Goal: Ask a question

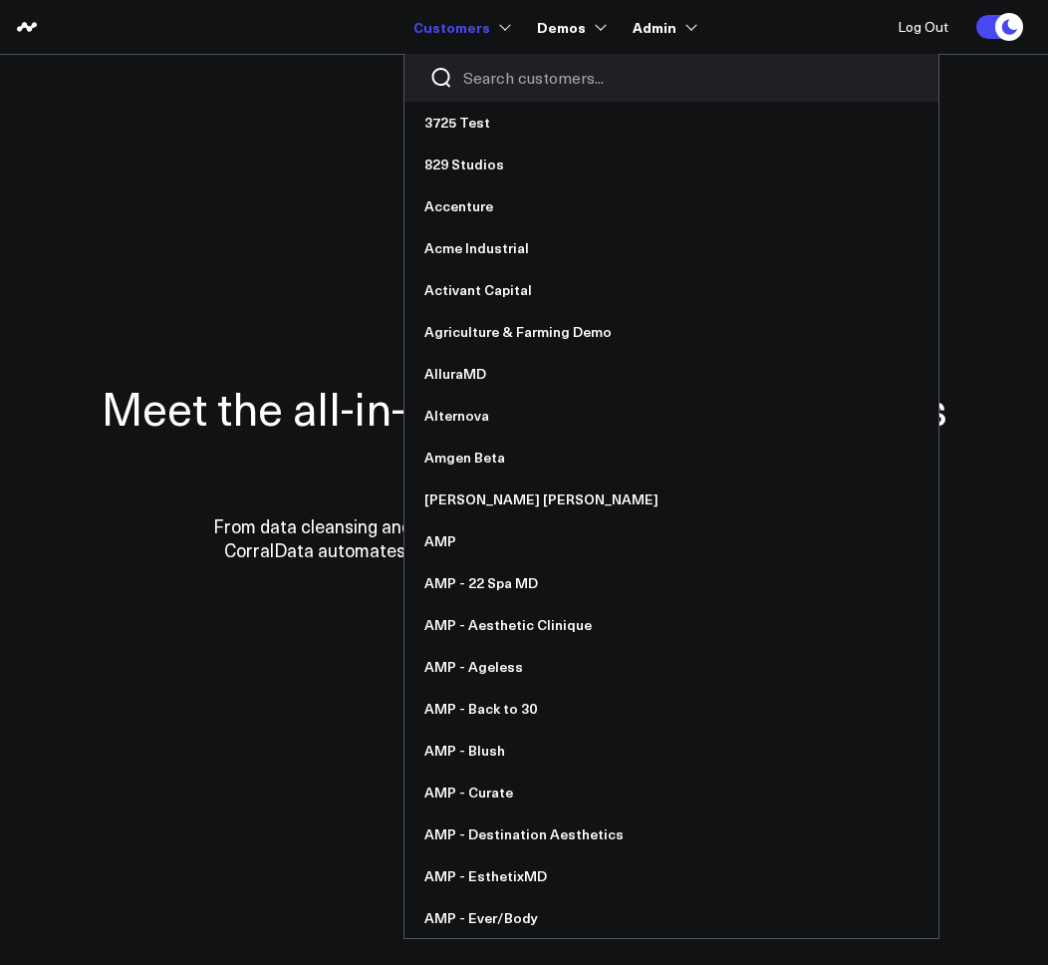
click at [483, 78] on input "Search customers input" at bounding box center [688, 78] width 450 height 22
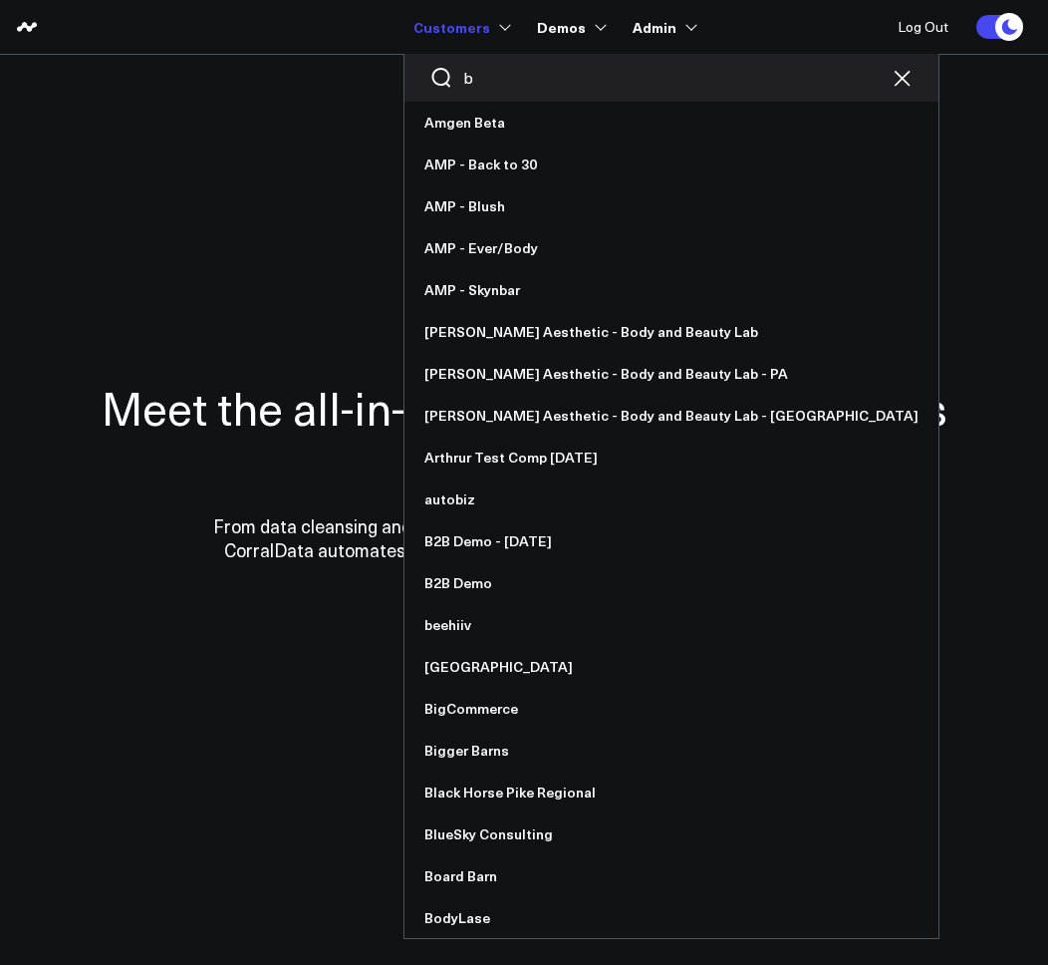
type input "bl"
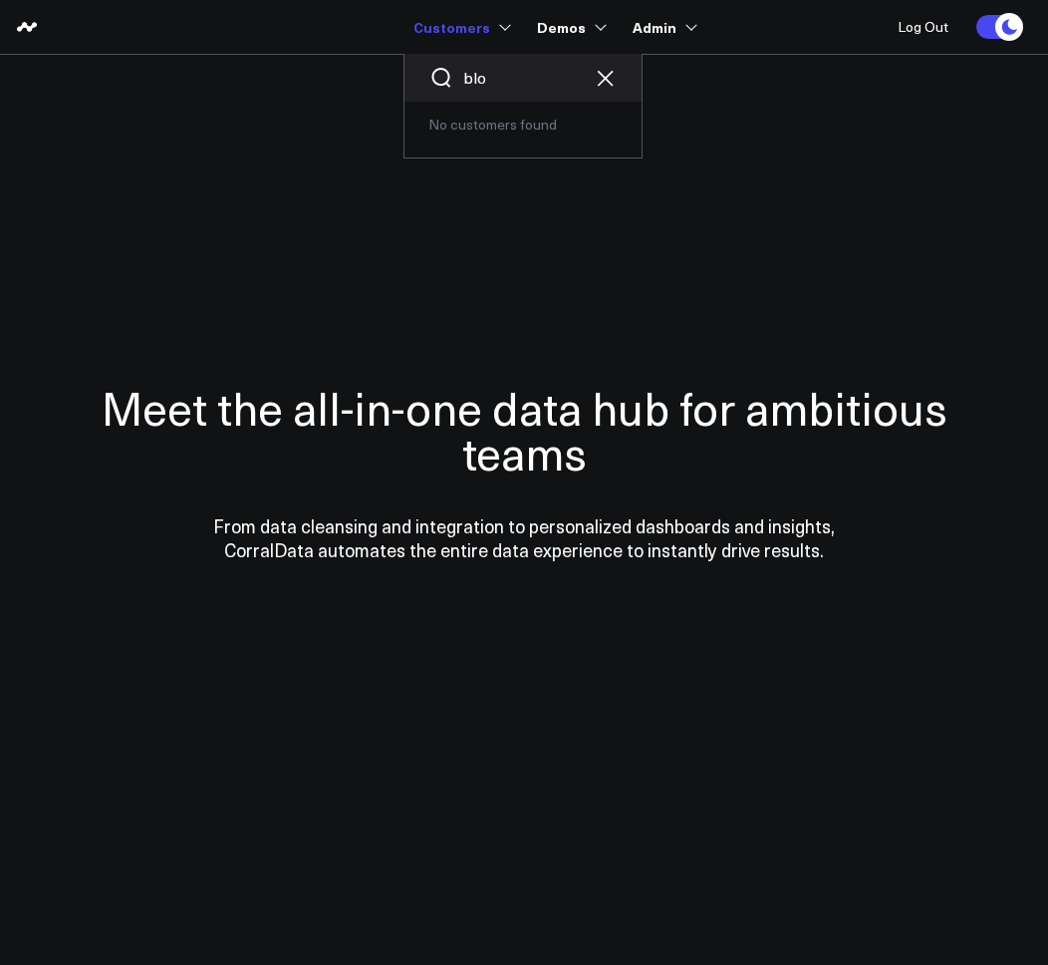
click at [511, 77] on input "blo" at bounding box center [523, 78] width 120 height 22
type input "bloo"
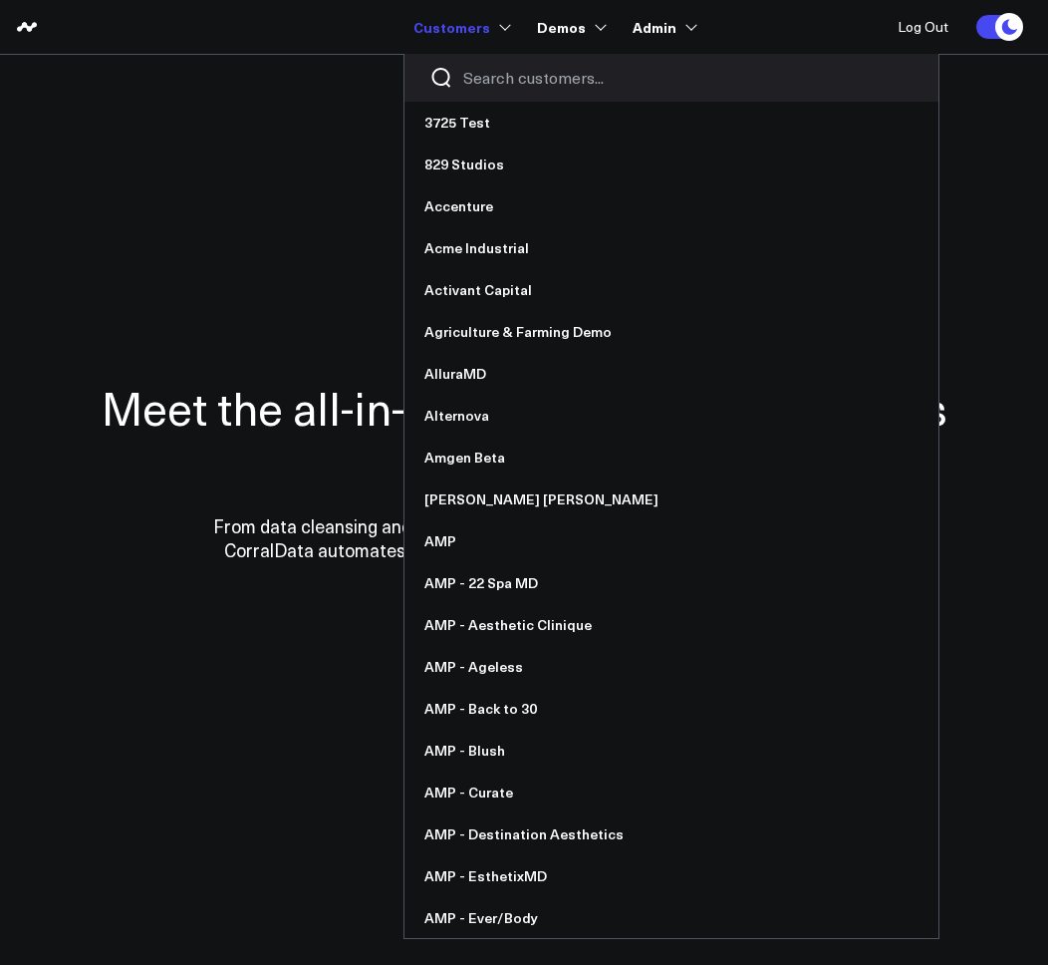
drag, startPoint x: 211, startPoint y: 248, endPoint x: 266, endPoint y: 231, distance: 57.4
click at [215, 248] on div "Meet the all-in-one data hub for ambitious teams From data cleansing and integr…" at bounding box center [524, 473] width 977 height 558
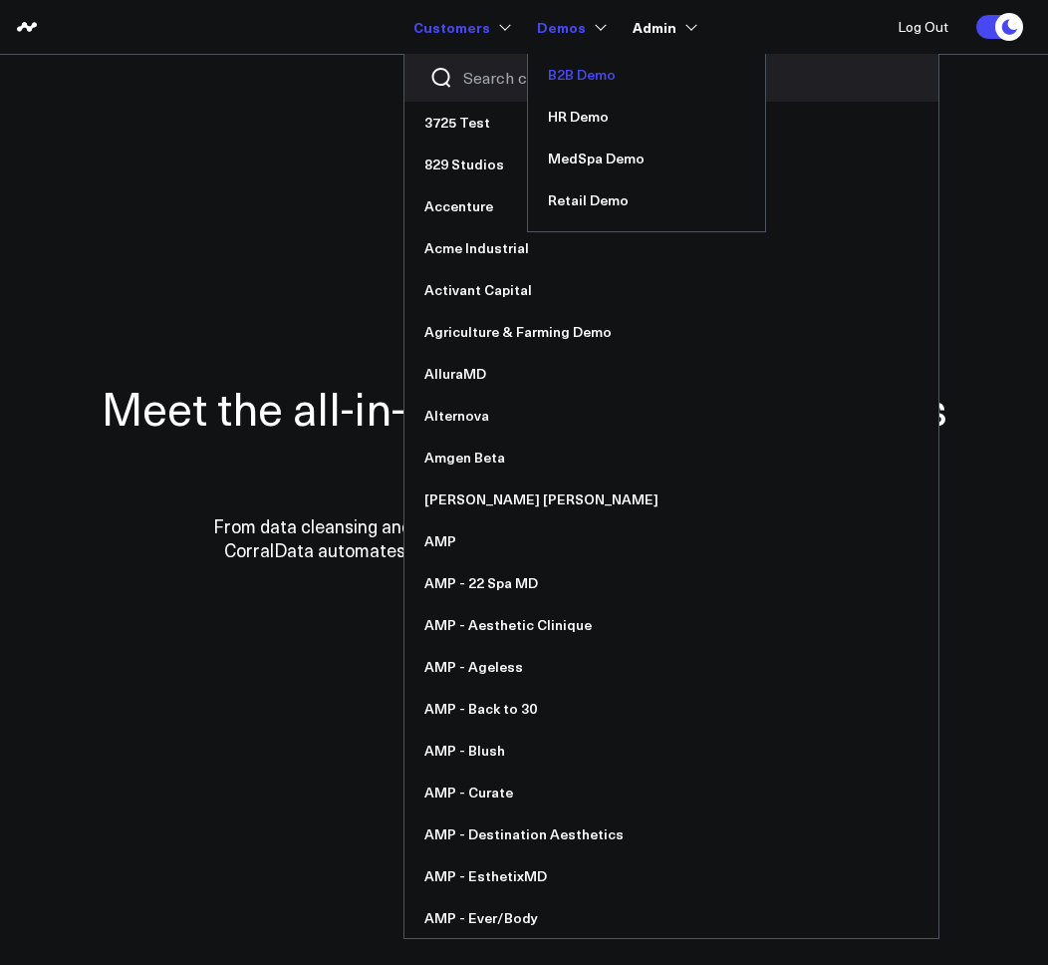
click at [578, 81] on link "B2B Demo" at bounding box center [646, 75] width 237 height 42
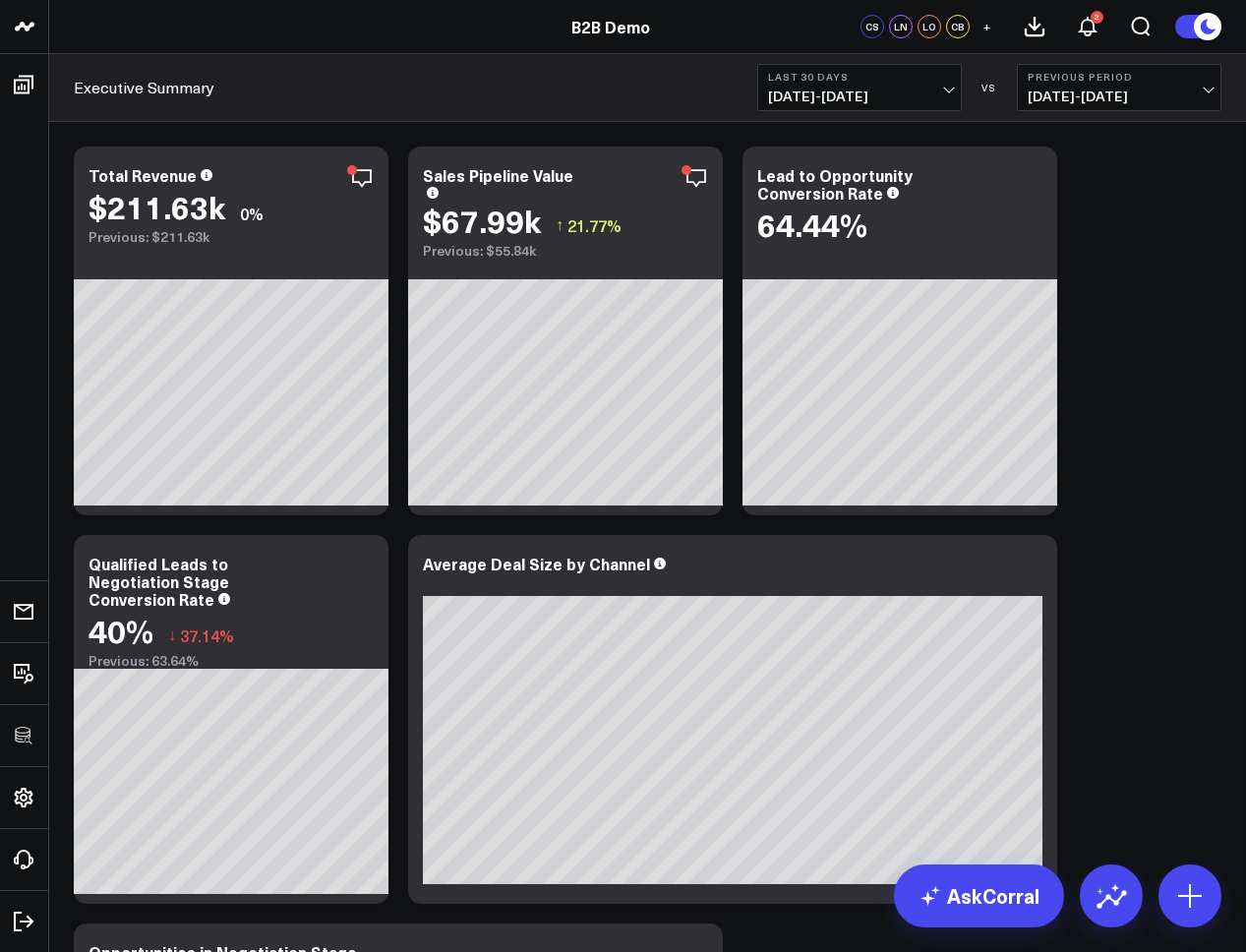
click at [988, 908] on link "AskCorral" at bounding box center [979, 896] width 170 height 63
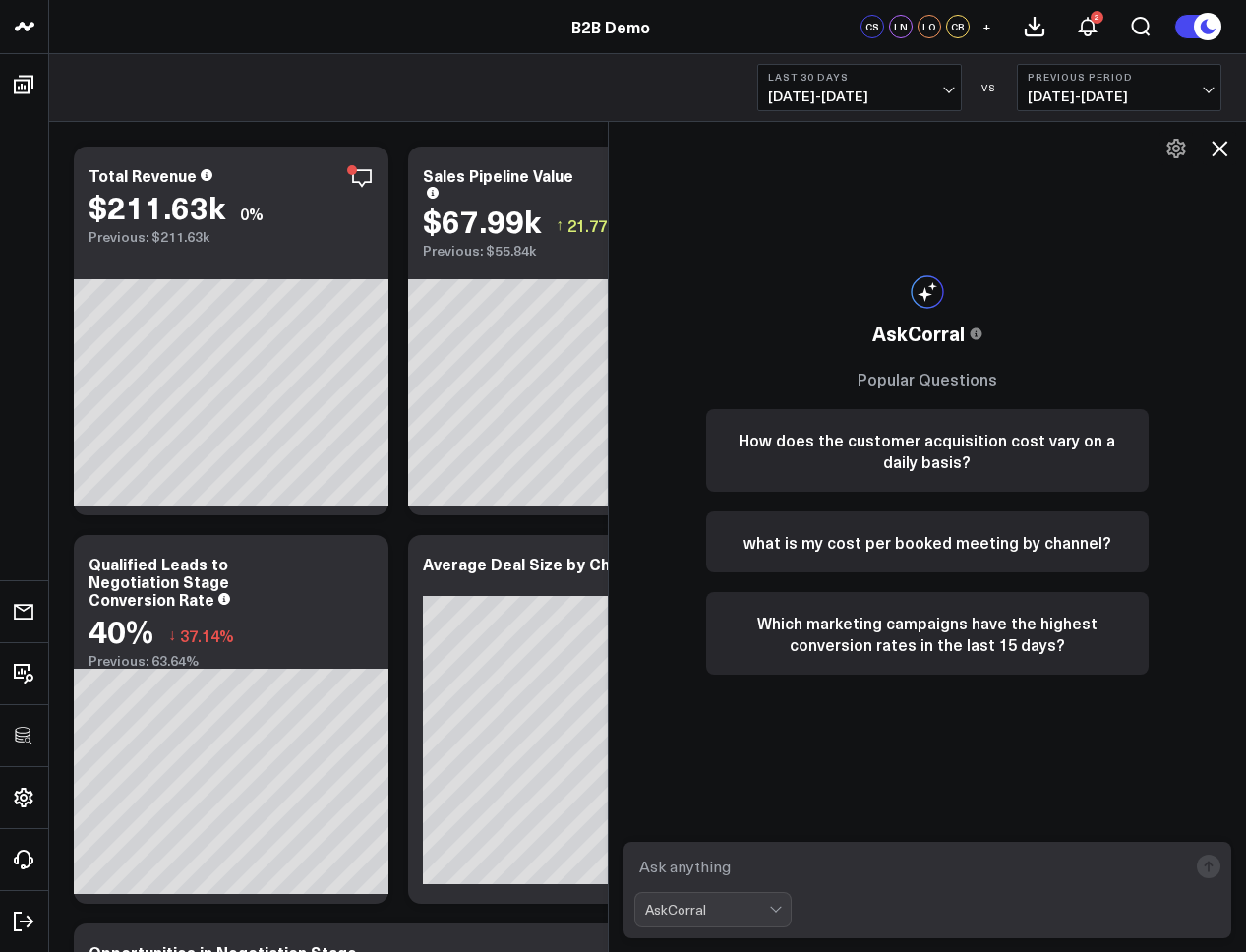
click at [753, 868] on textarea at bounding box center [911, 866] width 553 height 36
paste textarea "What is my cost per booked meeting by channel?"
type textarea "What is my cost per booked meeting by channel?"
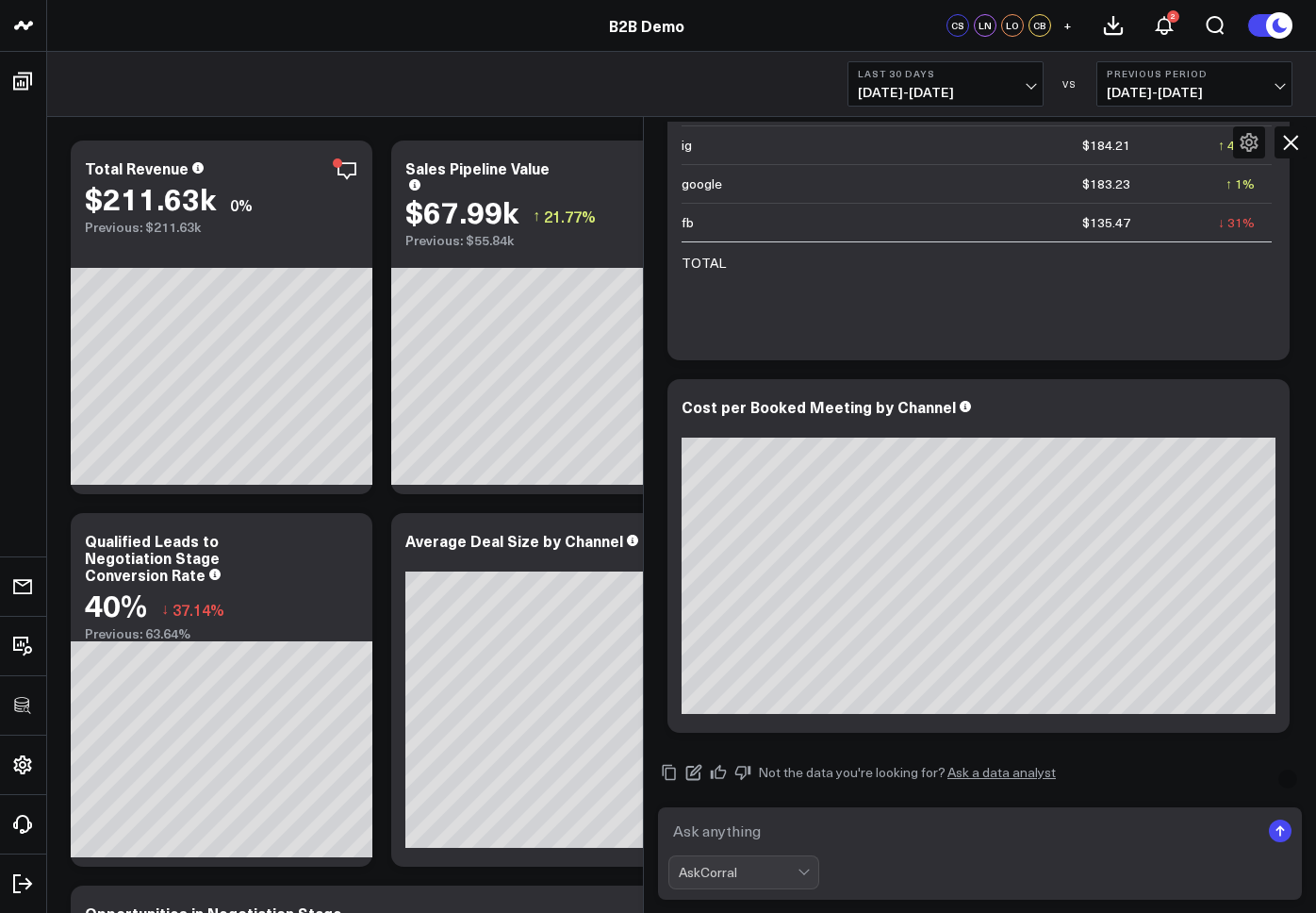
scroll to position [805, 0]
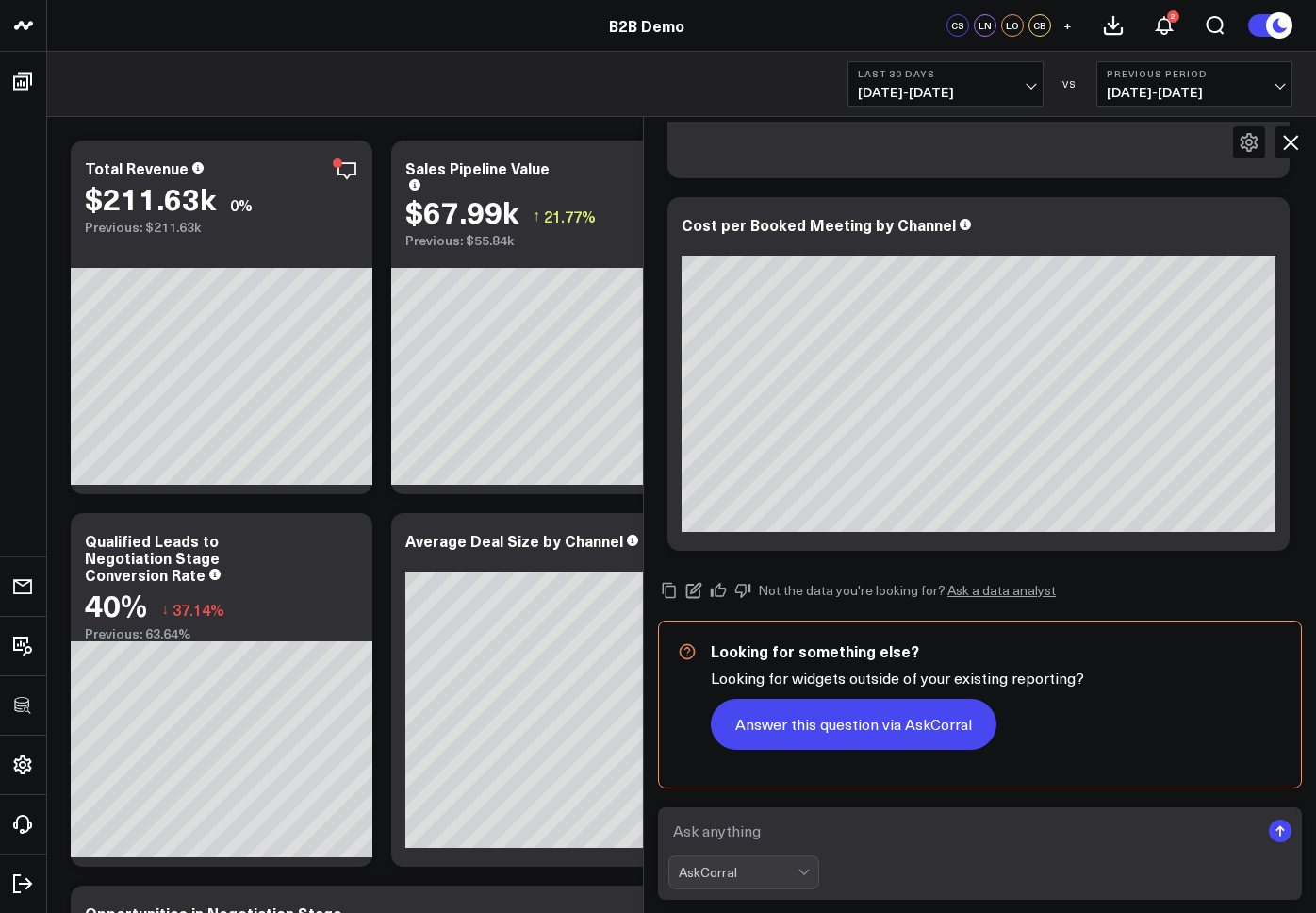
click at [888, 725] on button "Answer this question via AskCorral" at bounding box center [853, 724] width 286 height 51
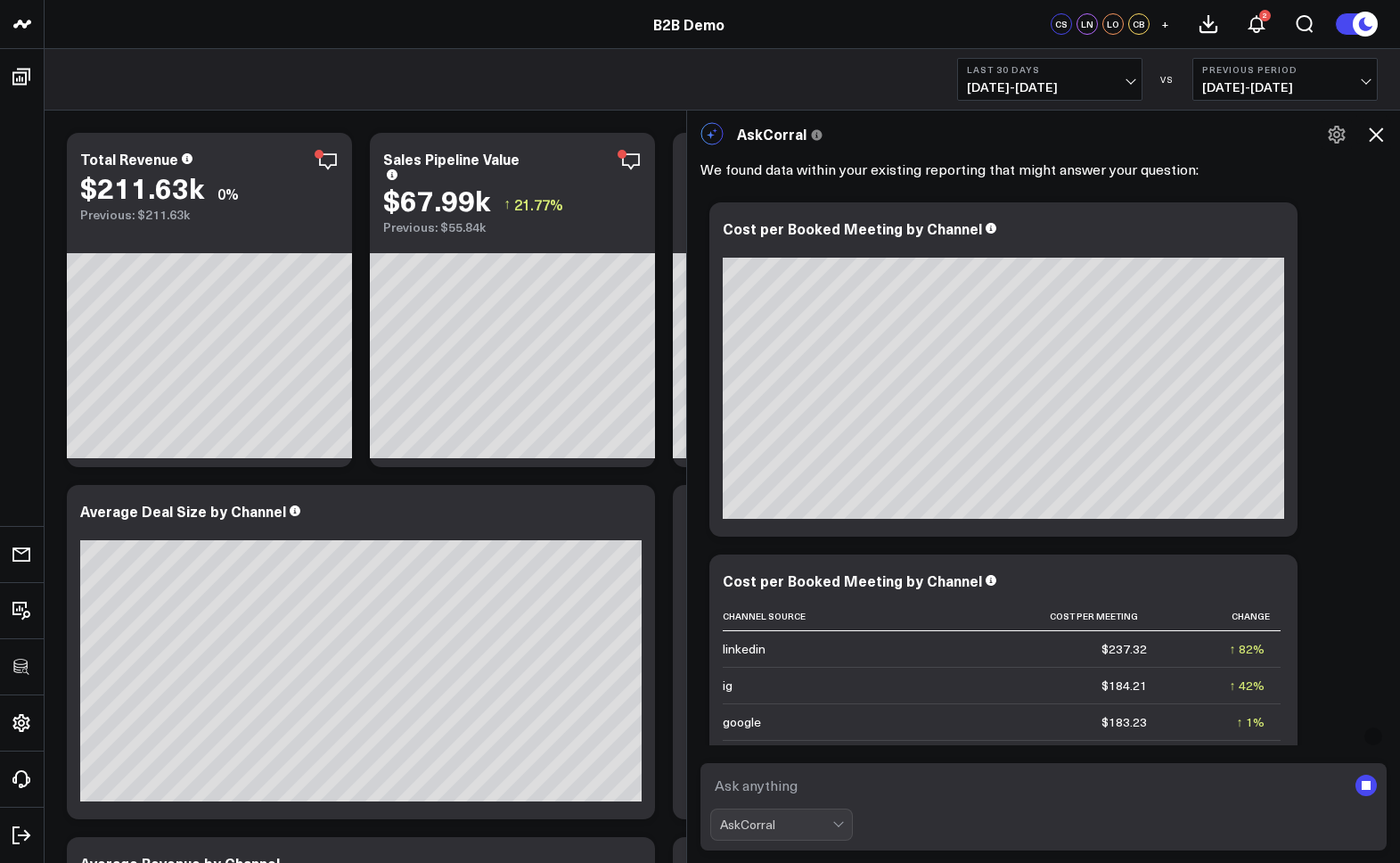
scroll to position [0, 0]
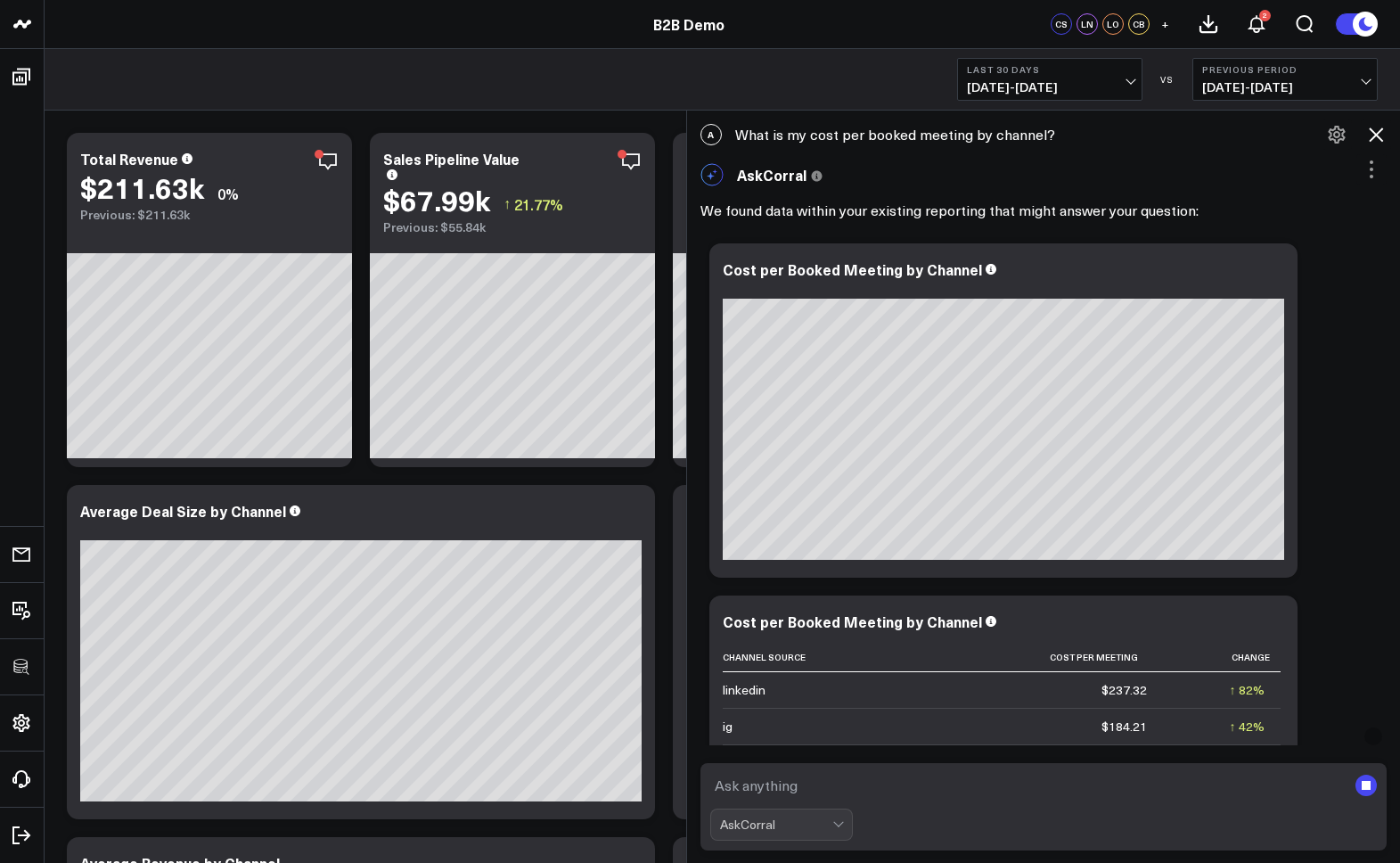
click at [936, 135] on icon at bounding box center [1336, 135] width 17 height 18
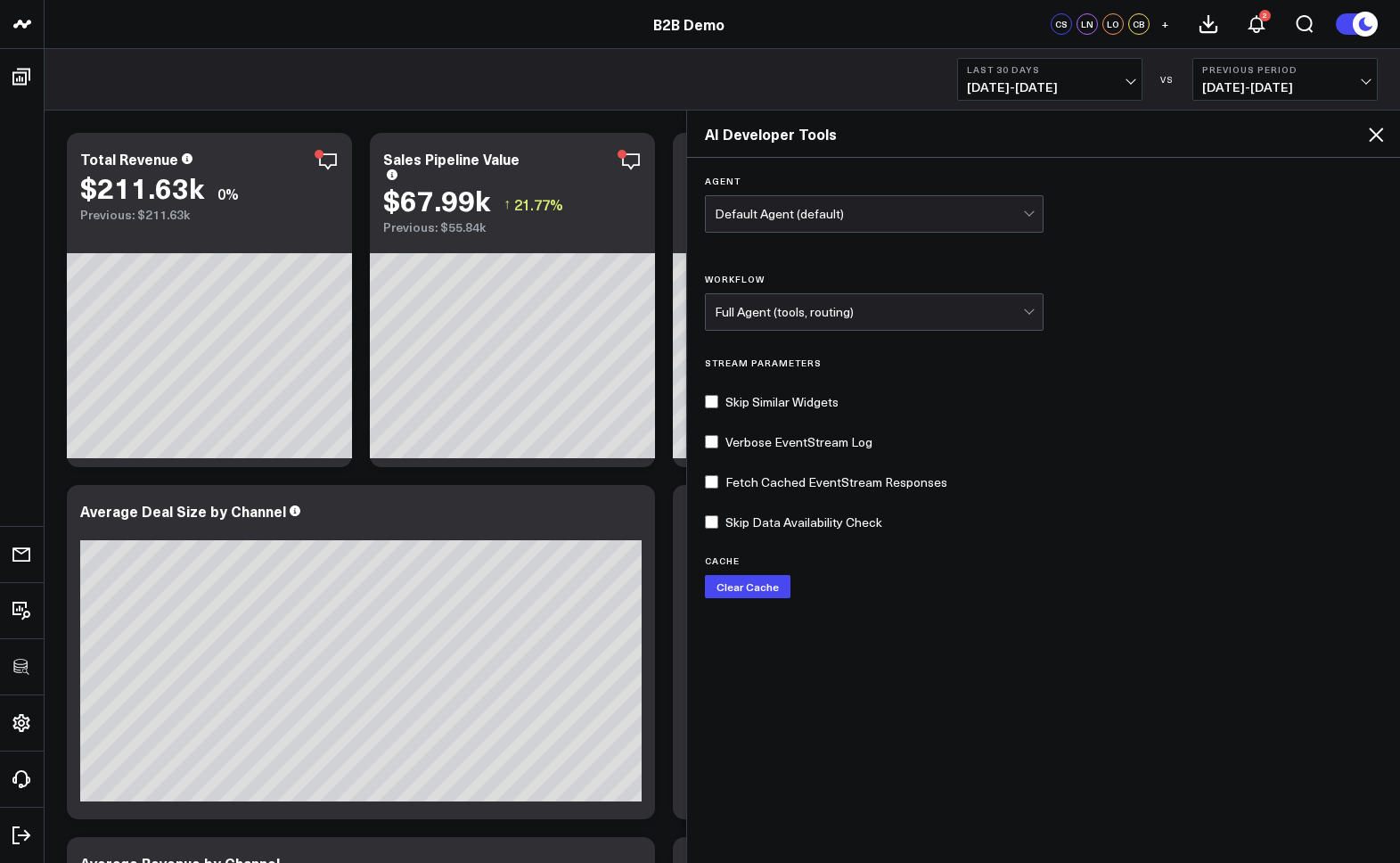
click at [713, 399] on input "Skip Similar Widgets" at bounding box center [711, 401] width 13 height 13
checkbox input "true"
click at [936, 132] on icon at bounding box center [1376, 135] width 21 height 21
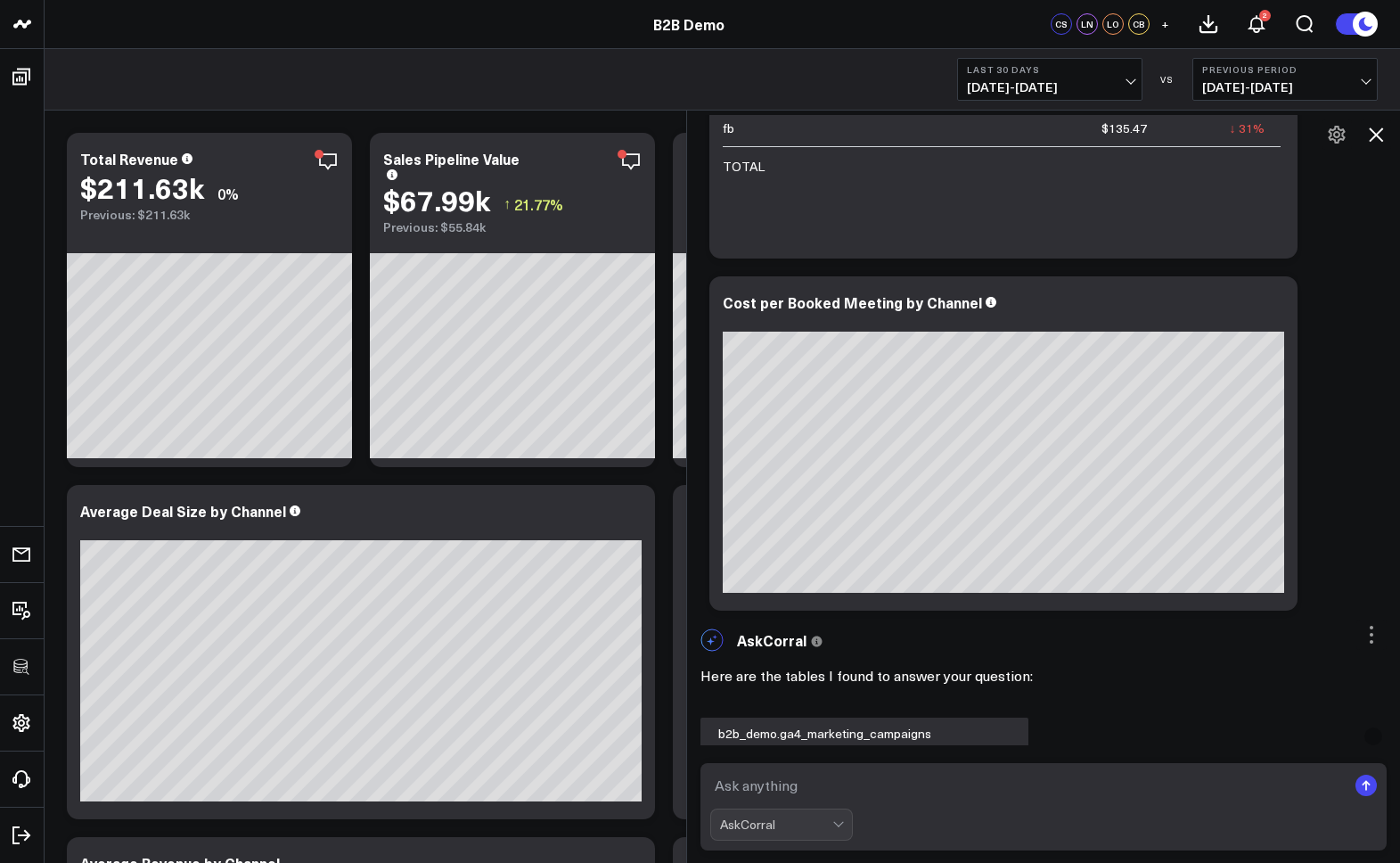
scroll to position [662, 0]
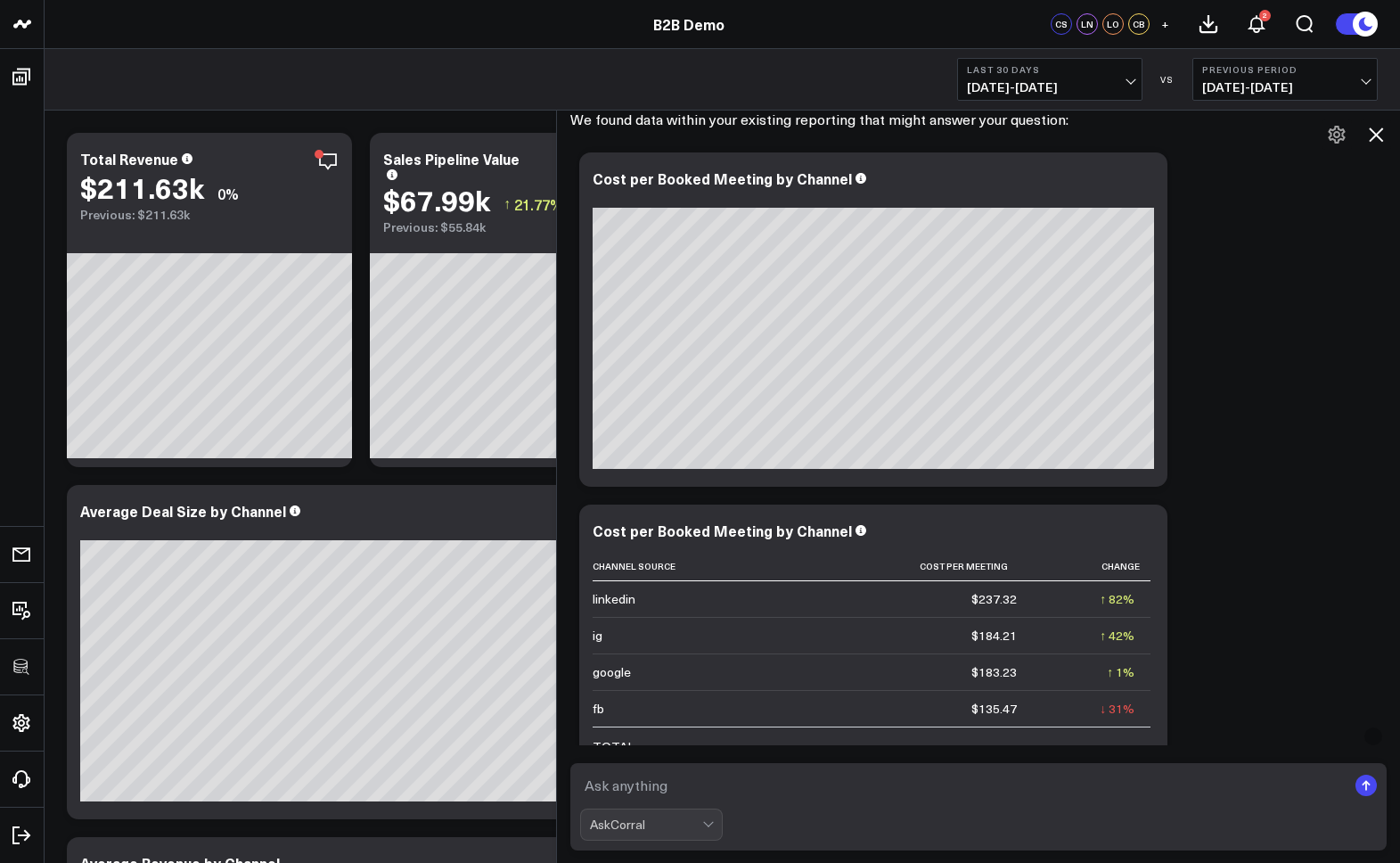
scroll to position [0, 0]
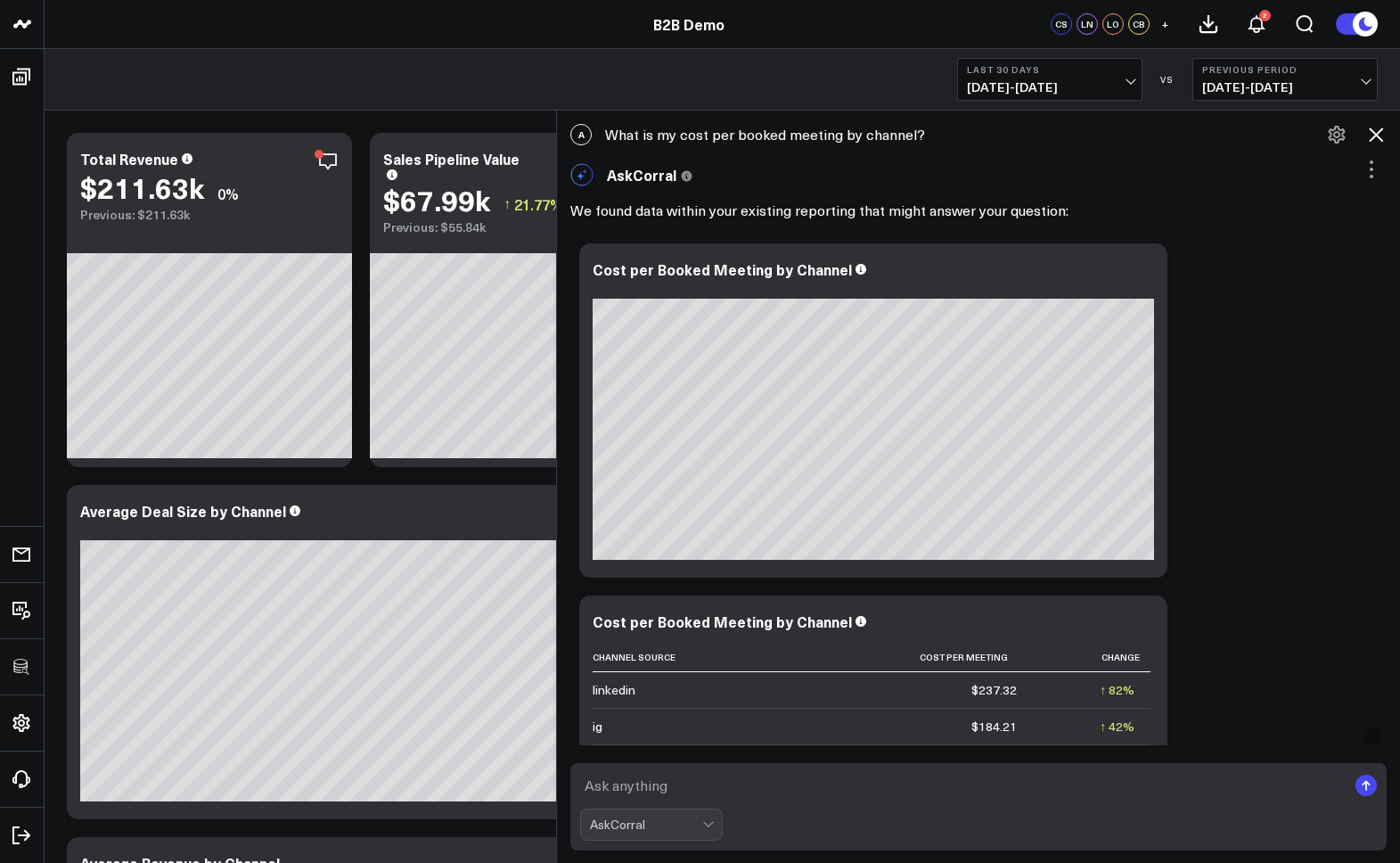
drag, startPoint x: 609, startPoint y: 136, endPoint x: 968, endPoint y: 140, distance: 359.0
click at [936, 140] on div "A What is my cost per booked meeting by channel?" at bounding box center [978, 135] width 843 height 39
drag, startPoint x: 968, startPoint y: 140, endPoint x: 933, endPoint y: 142, distance: 35.1
click at [936, 144] on div "A What is my cost per booked meeting by channel?" at bounding box center [978, 135] width 843 height 39
click at [913, 137] on div "A What is my cost per booked meeting by channel?" at bounding box center [978, 135] width 843 height 39
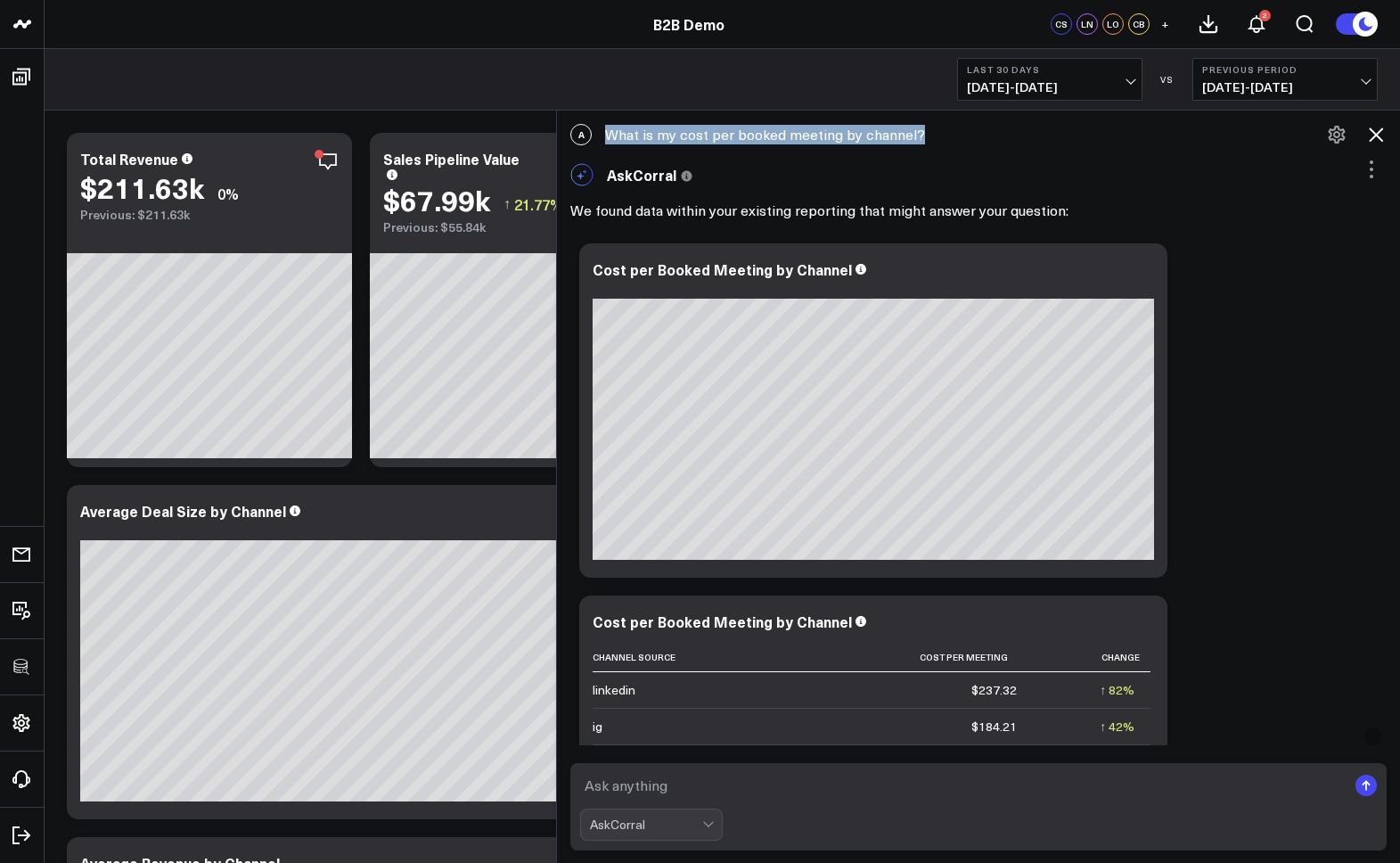
copy div "What is my cost per booked meeting by channel?"
click at [936, 133] on icon at bounding box center [1376, 135] width 21 height 21
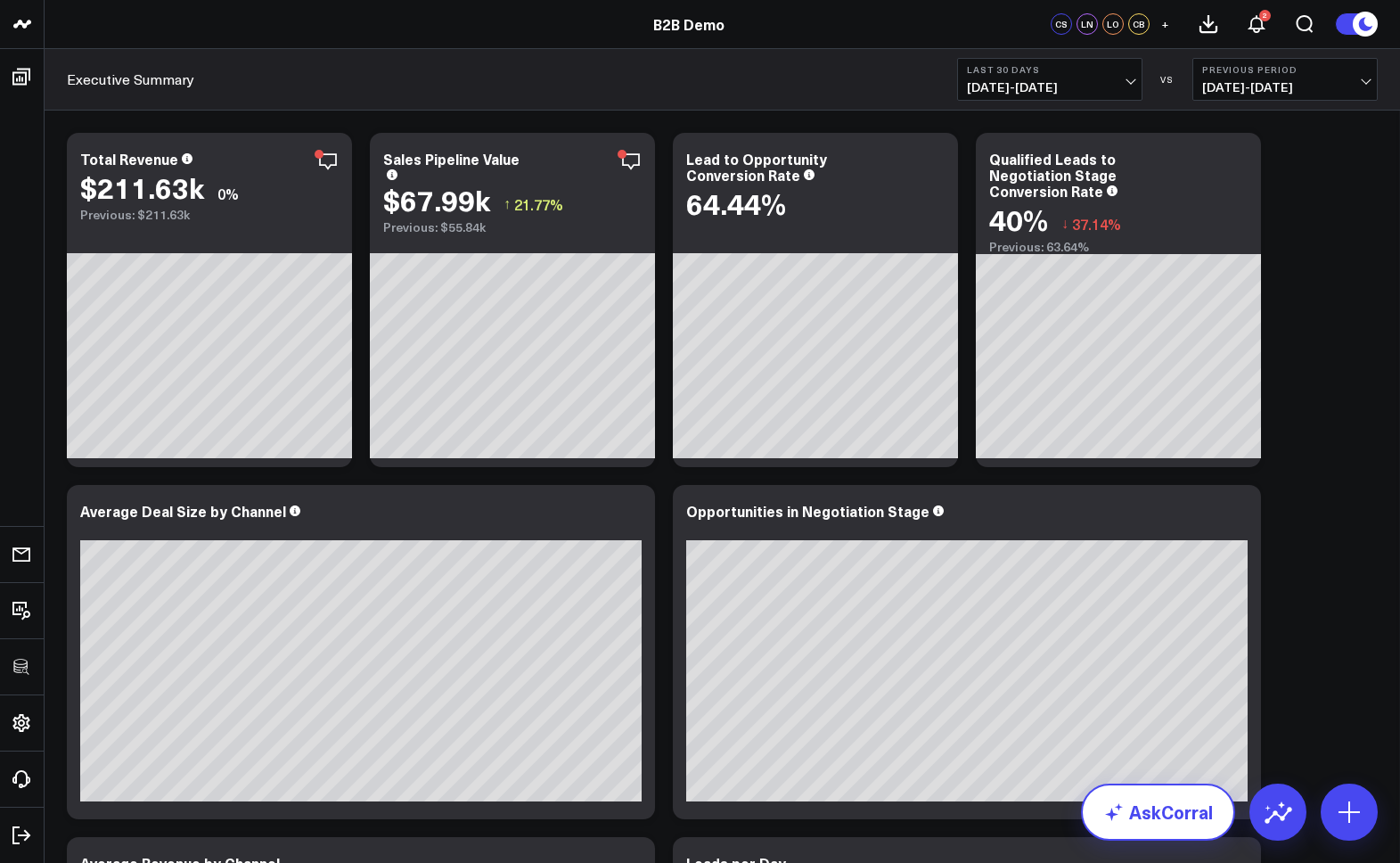
click at [936, 808] on link "AskCorral" at bounding box center [1158, 812] width 154 height 57
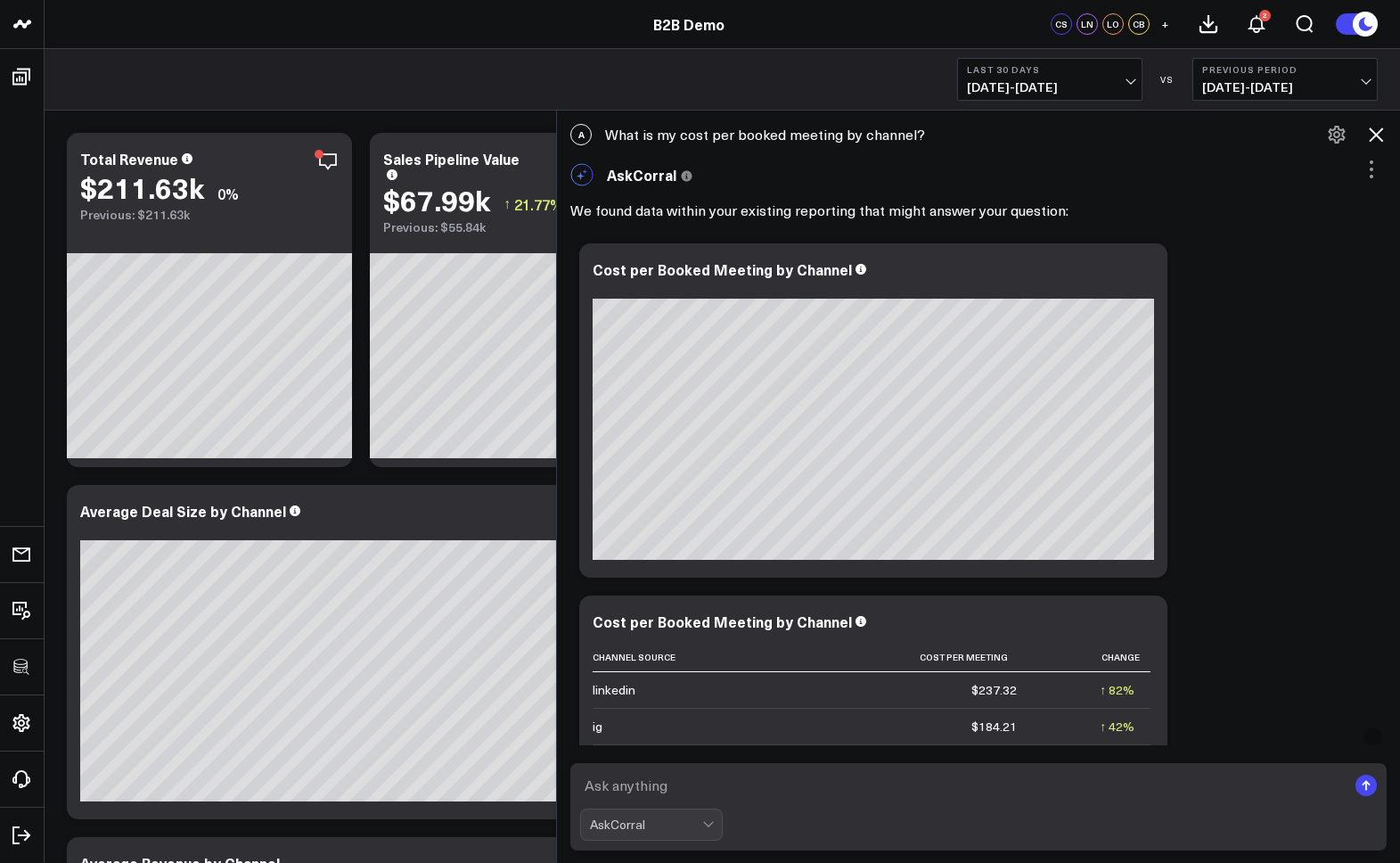
click at [643, 786] on textarea at bounding box center [963, 785] width 766 height 32
paste textarea "What is my cost per booked meeting by channel?"
type textarea "What is my cost per booked meeting by channel?"
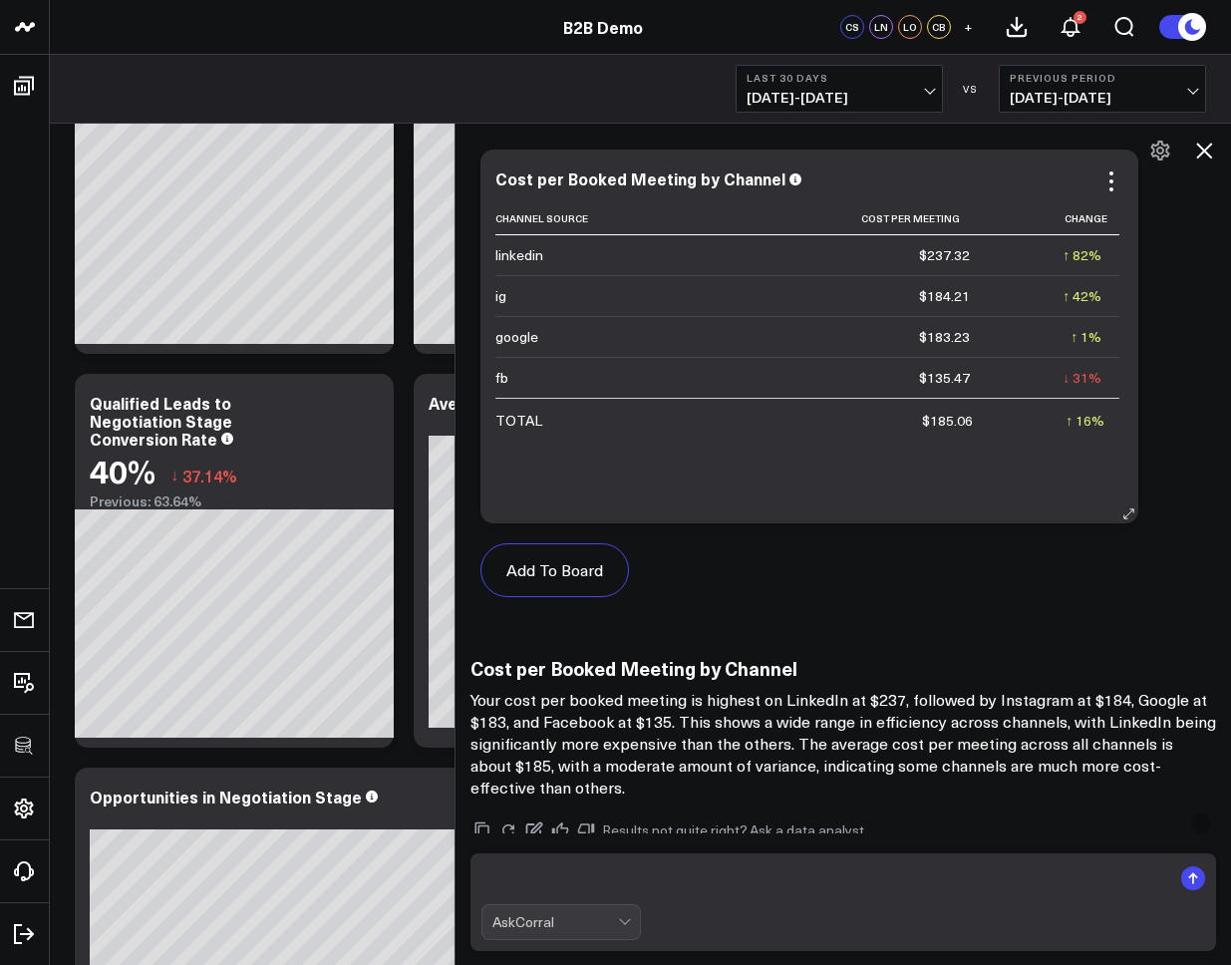
scroll to position [4293, 0]
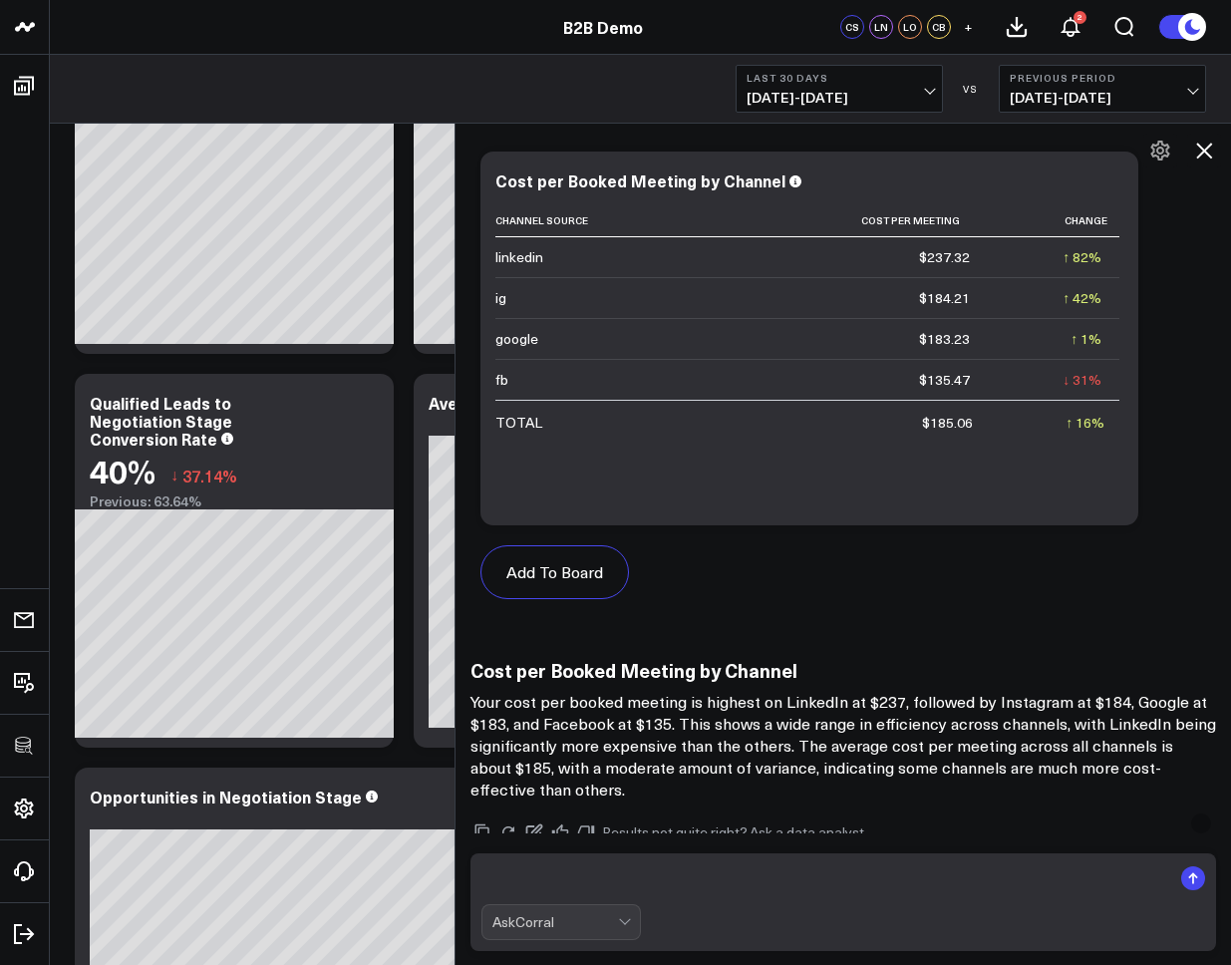
click at [1047, 153] on icon at bounding box center [1204, 151] width 24 height 24
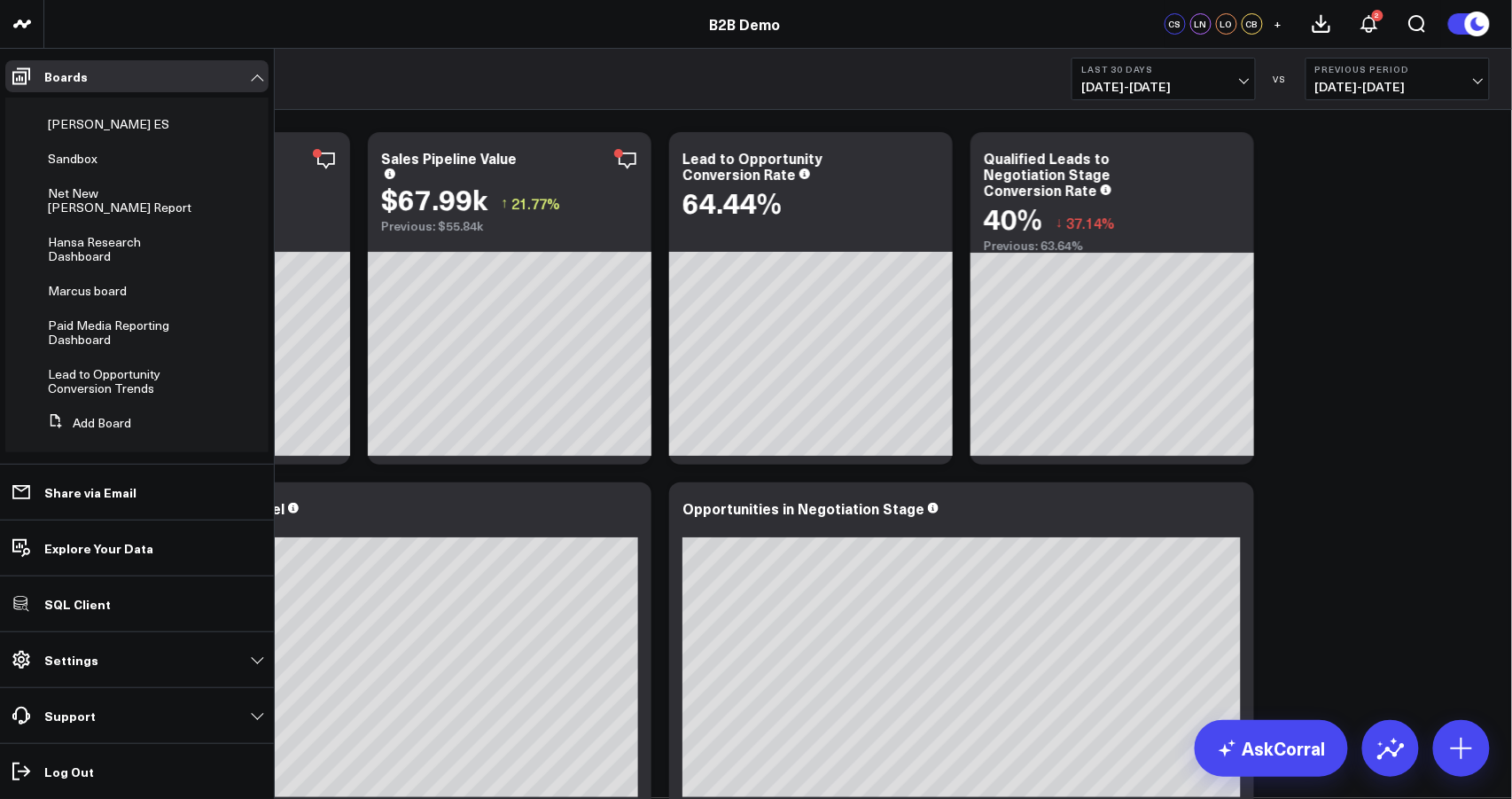
scroll to position [0, 0]
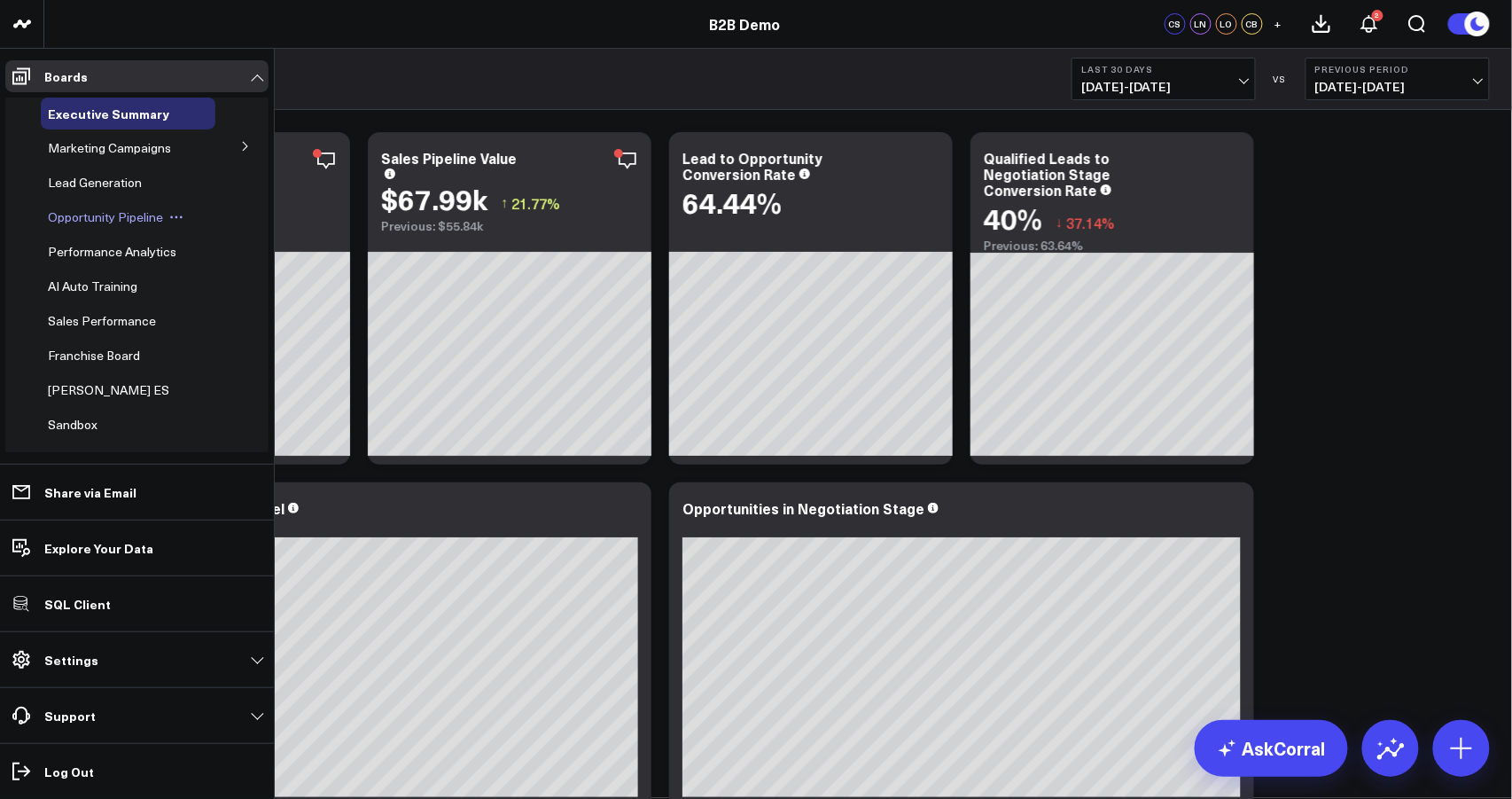
click at [93, 218] on span "Opportunity Pipeline" at bounding box center [106, 216] width 116 height 17
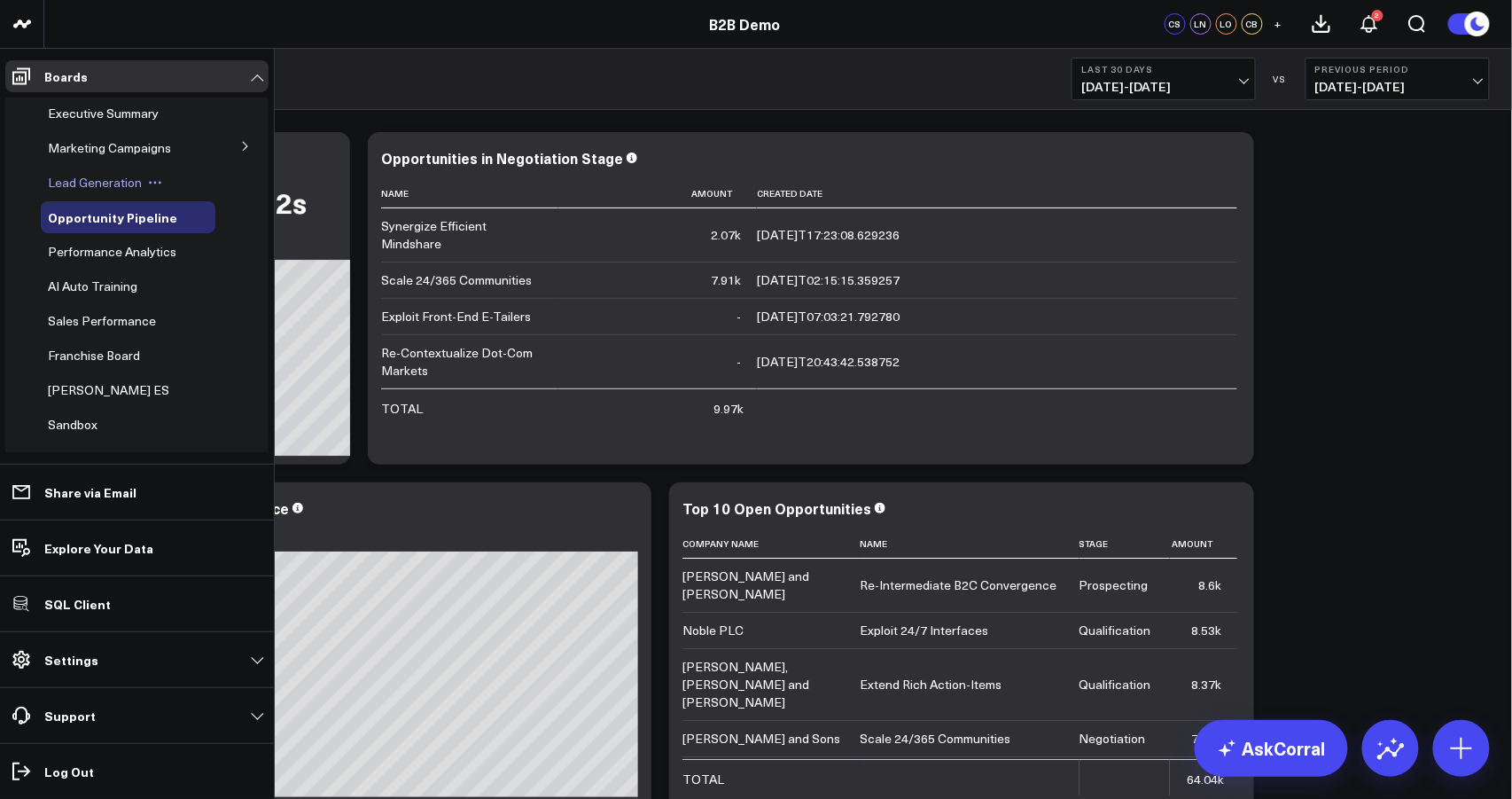
click at [74, 178] on span "Lead Generation" at bounding box center [95, 182] width 94 height 17
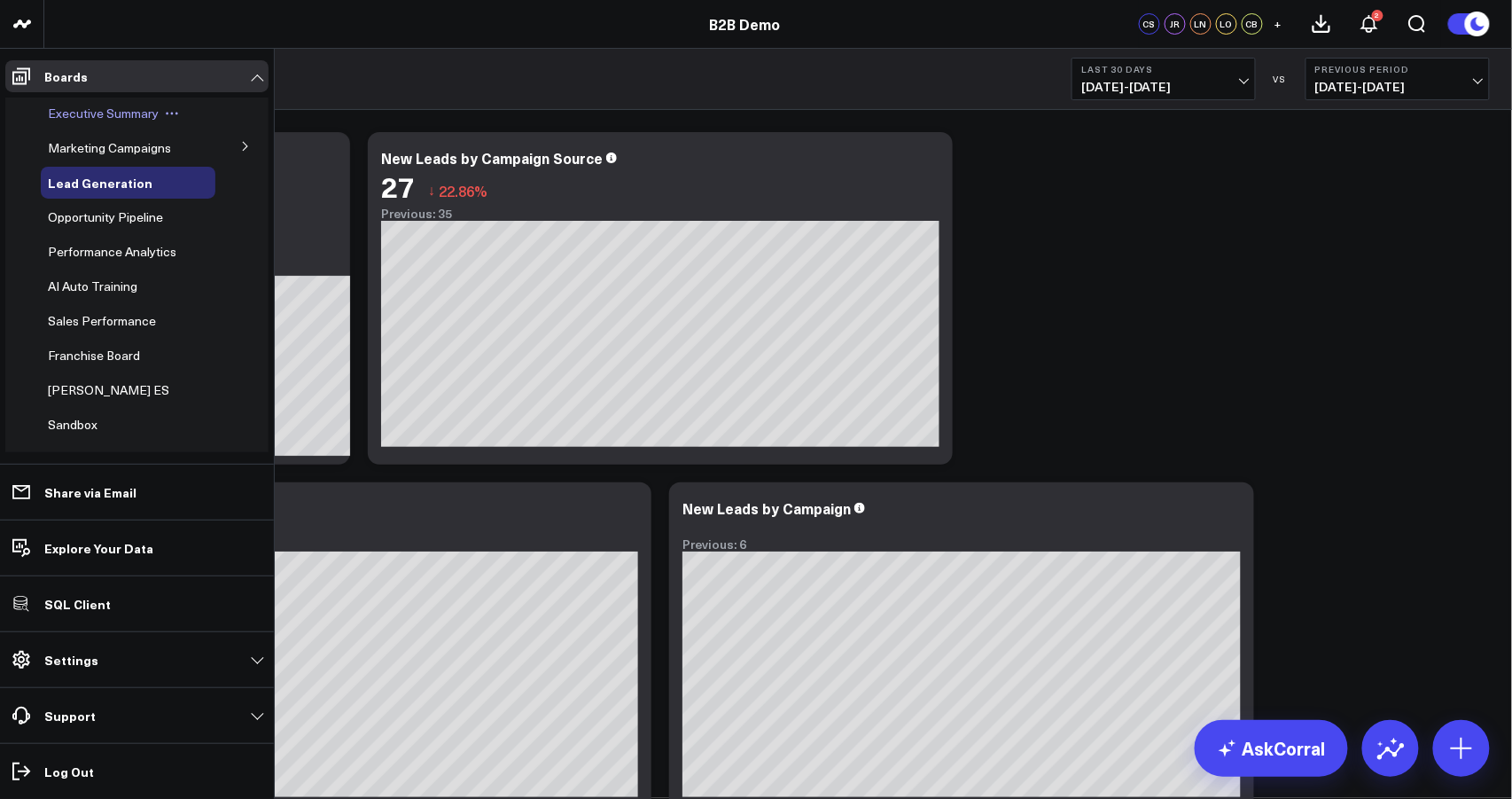
click at [62, 114] on span "Executive Summary" at bounding box center [103, 113] width 111 height 17
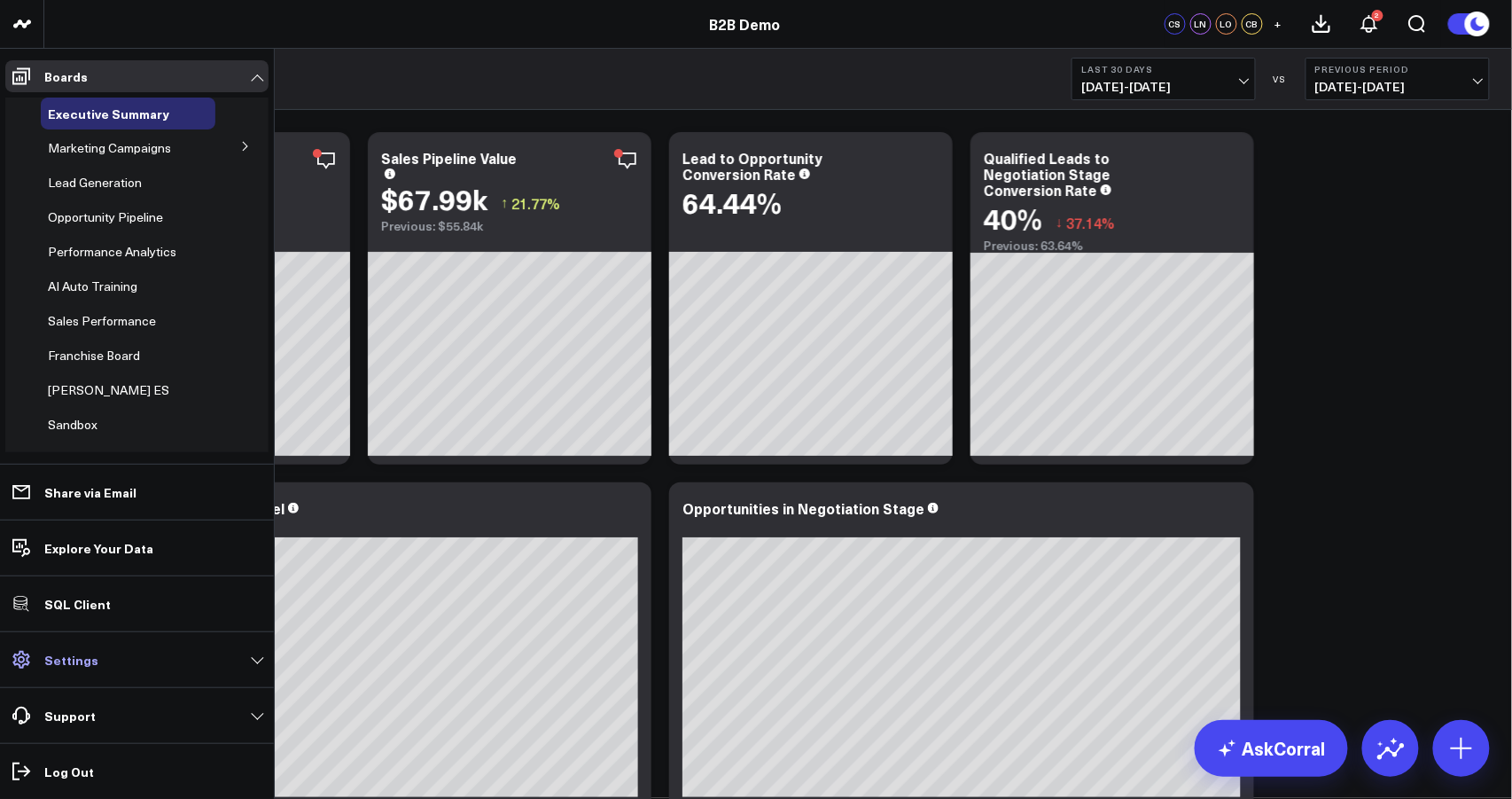
click at [61, 663] on p "Settings" at bounding box center [71, 659] width 54 height 14
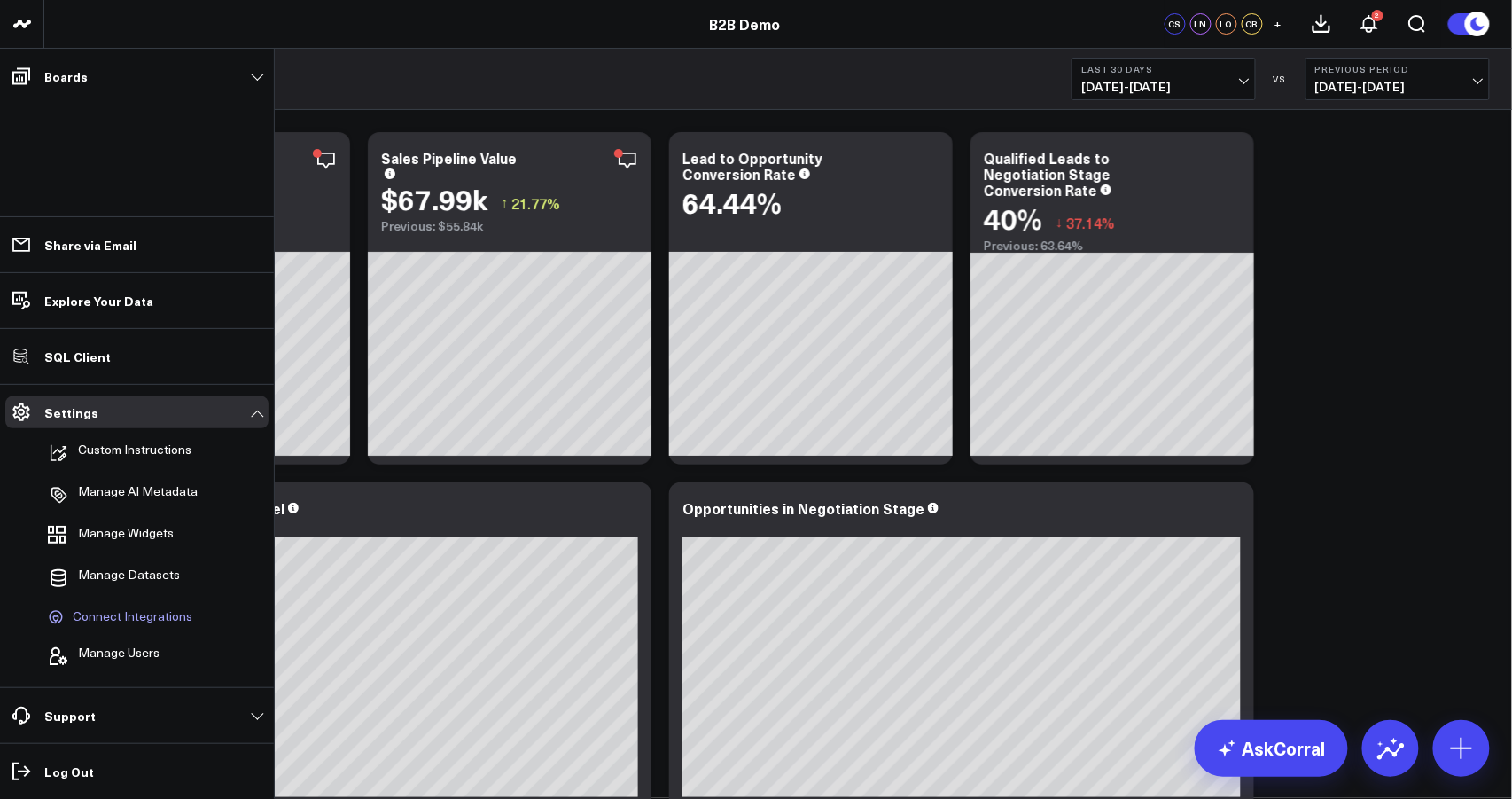
click at [103, 617] on span "Connect Integrations" at bounding box center [133, 617] width 120 height 16
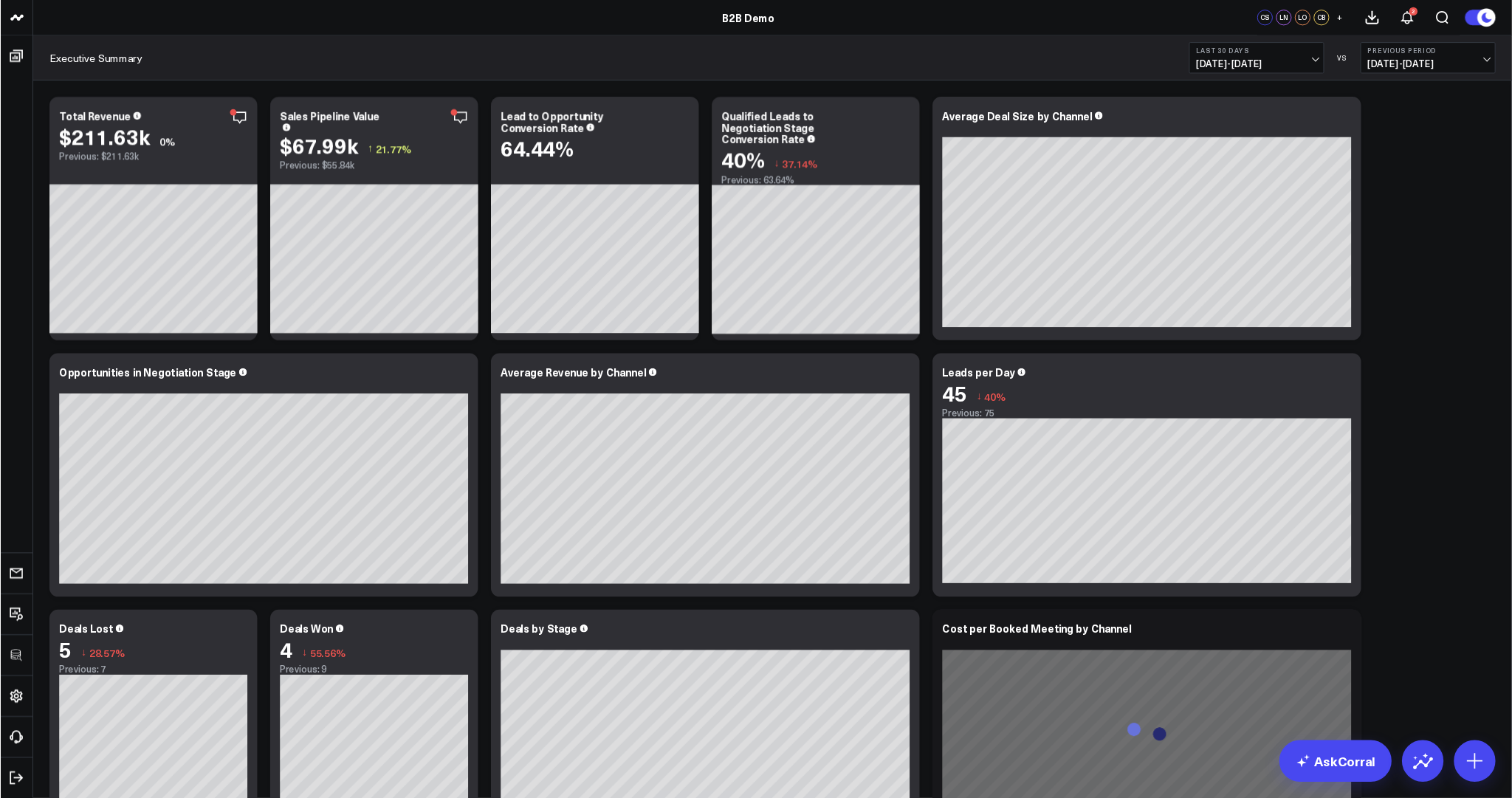
scroll to position [3228, 0]
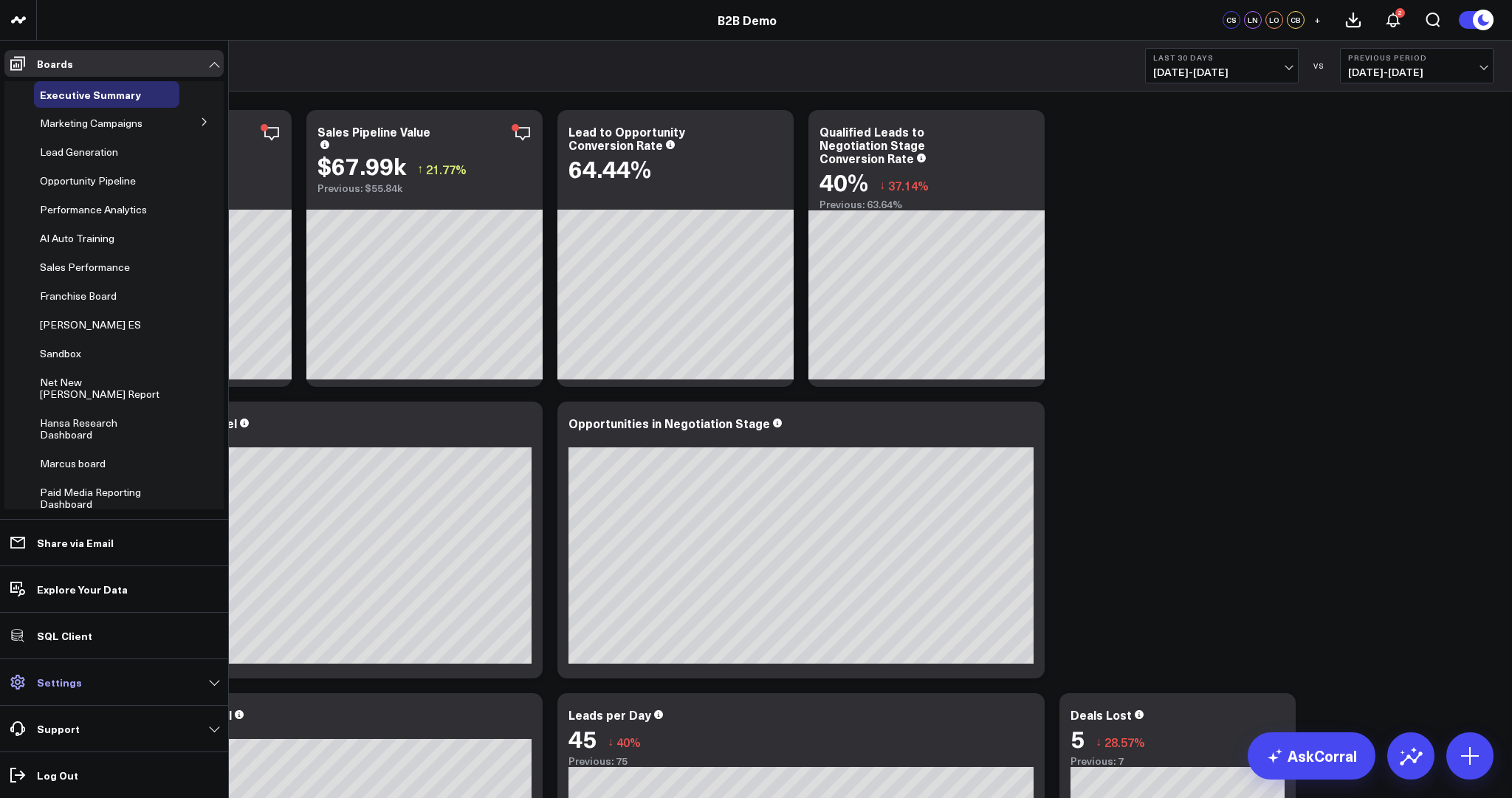
click at [75, 688] on p "Settings" at bounding box center [59, 682] width 45 height 12
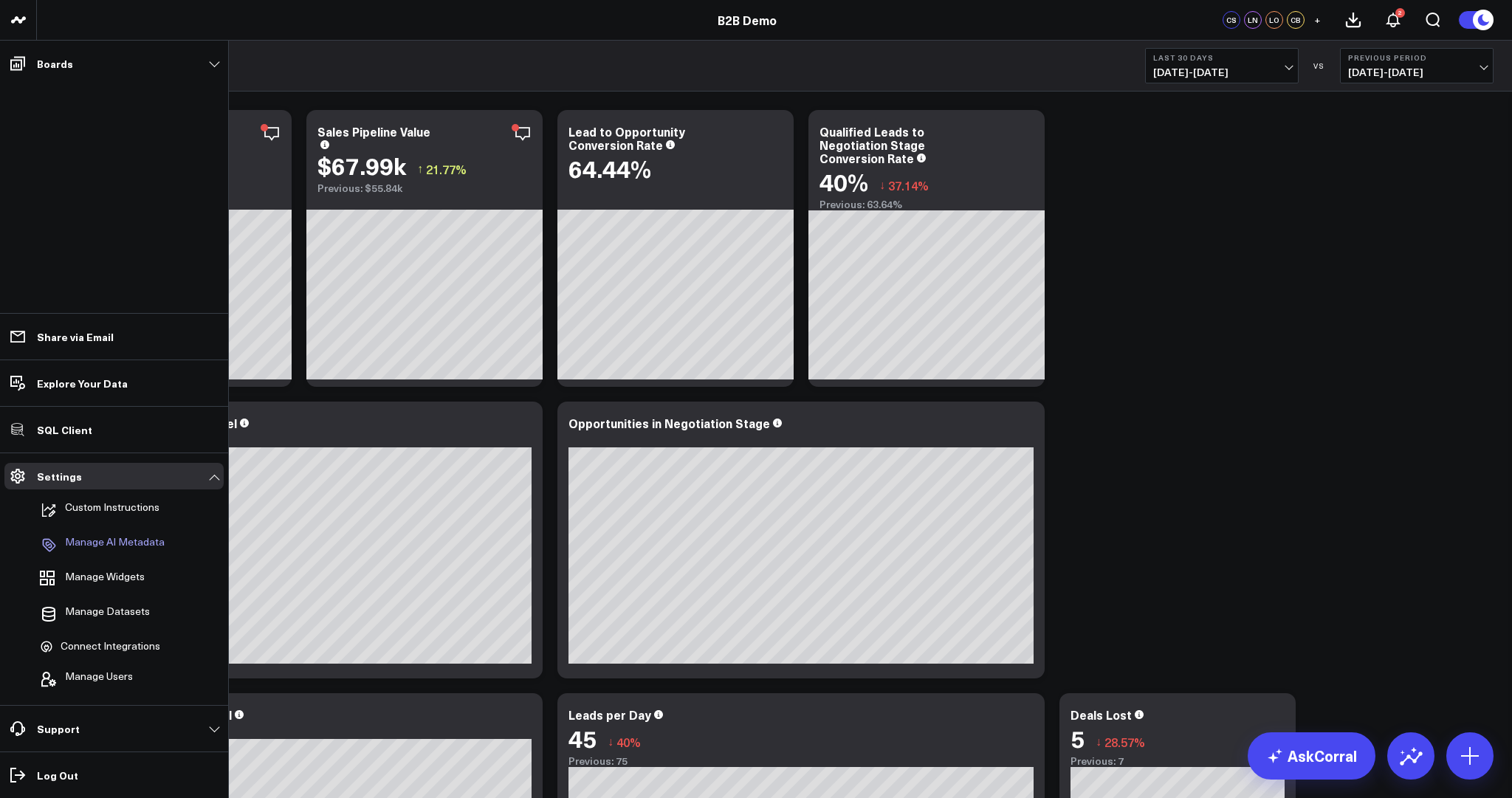
click at [99, 542] on p "Manage AI Metadata" at bounding box center [115, 545] width 100 height 18
